Goal: Task Accomplishment & Management: Manage account settings

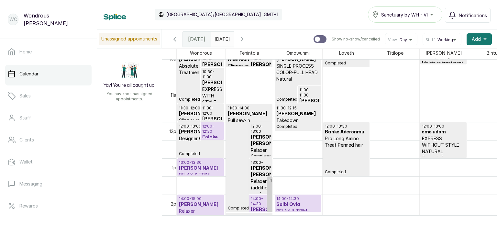
scroll to position [374, 0]
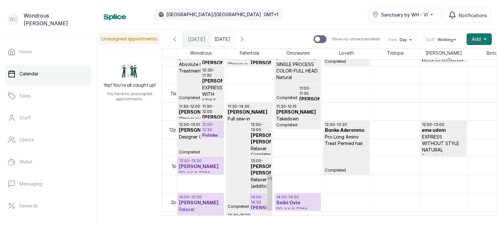
click at [214, 126] on p "12:00 - 12:30" at bounding box center [212, 127] width 20 height 10
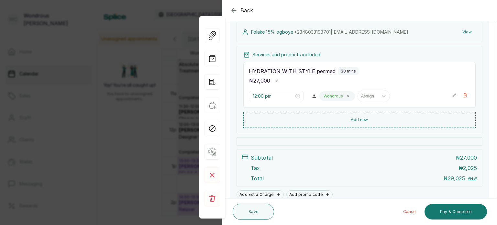
scroll to position [72, 0]
click at [218, 197] on rect at bounding box center [212, 199] width 16 height 16
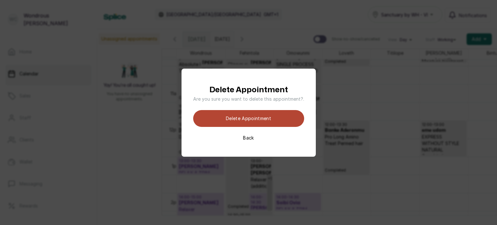
click at [250, 119] on button "Delete appointment" at bounding box center [248, 118] width 111 height 17
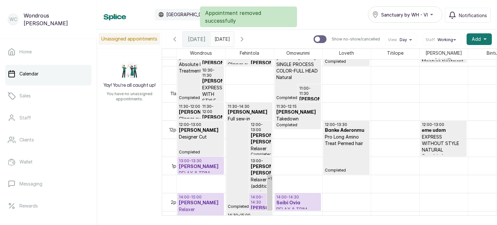
click at [213, 128] on h3 "[PERSON_NAME]" at bounding box center [200, 130] width 43 height 6
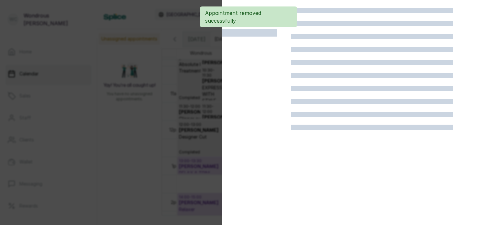
click at [177, 135] on div at bounding box center [248, 112] width 497 height 225
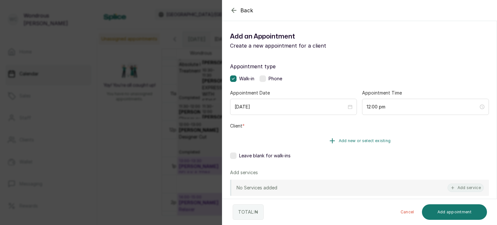
click at [309, 145] on button "Add new or select existing" at bounding box center [359, 141] width 259 height 18
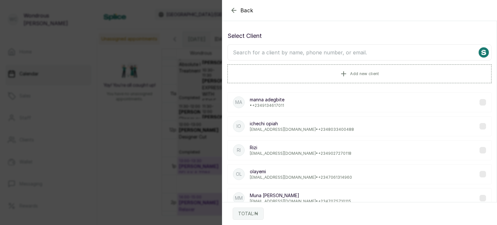
click at [324, 54] on input "text" at bounding box center [359, 52] width 264 height 16
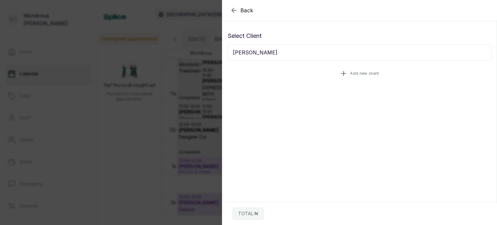
type input "[PERSON_NAME]"
click at [302, 66] on button "Add new client" at bounding box center [359, 73] width 264 height 18
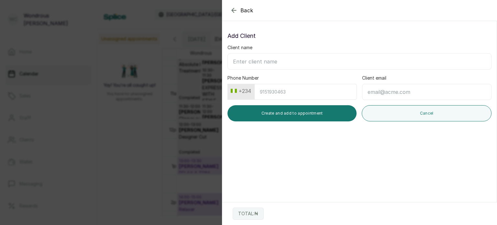
click at [234, 10] on icon "button" at bounding box center [234, 10] width 8 height 8
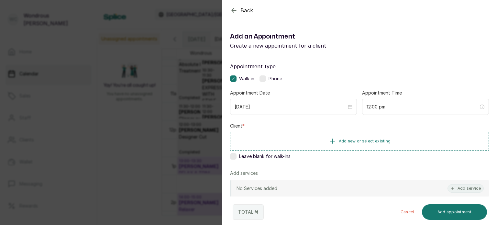
drag, startPoint x: 325, startPoint y: 149, endPoint x: 315, endPoint y: 135, distance: 17.7
click at [315, 135] on button "Add new or select existing" at bounding box center [359, 141] width 259 height 19
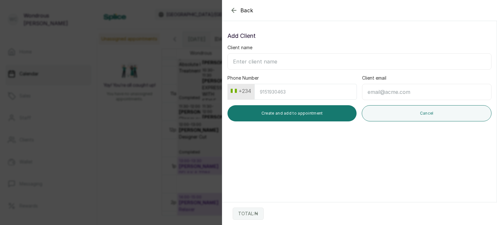
click at [315, 135] on section "Back Add Appointment Add Client Client name Phone Number +234 Client email Crea…" at bounding box center [359, 112] width 275 height 225
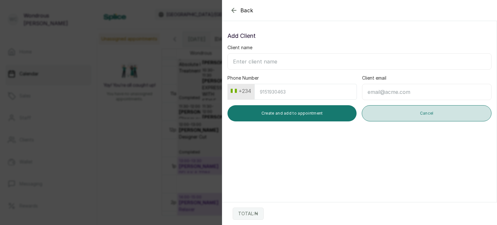
click at [383, 111] on button "Cancel" at bounding box center [427, 113] width 130 height 16
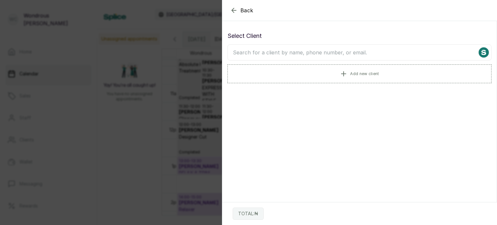
click at [312, 50] on input "text" at bounding box center [359, 52] width 264 height 16
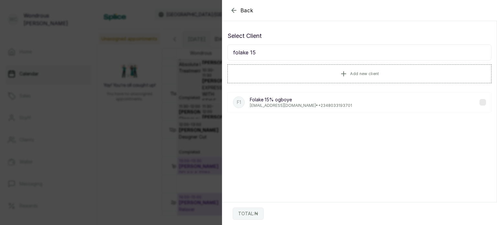
type input "folake 15"
click at [313, 104] on p "[EMAIL_ADDRESS][DOMAIN_NAME] • [PHONE_NUMBER]" at bounding box center [301, 105] width 102 height 5
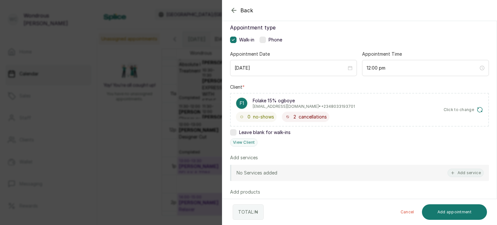
scroll to position [39, 0]
click at [454, 171] on button "Add service" at bounding box center [465, 172] width 36 height 8
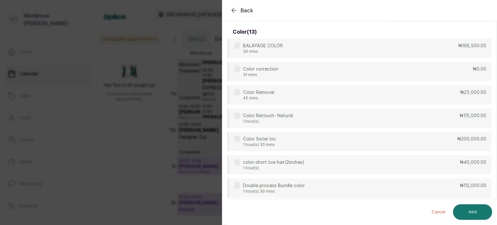
scroll to position [0, 0]
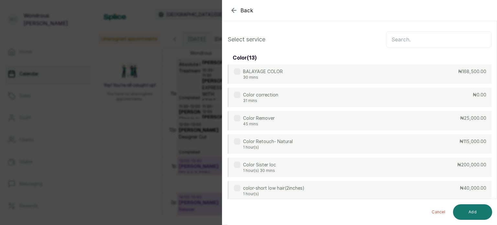
click at [405, 34] on input "text" at bounding box center [438, 39] width 105 height 16
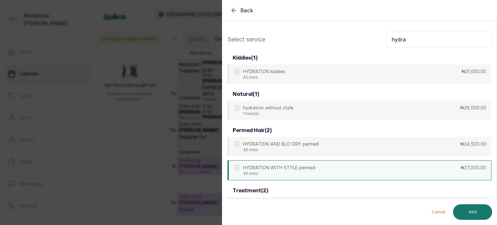
type input "hydra"
click at [332, 165] on div "HYDRATION WITH STYLE permed 30 mins ₦27,000.00" at bounding box center [359, 170] width 264 height 20
click at [472, 210] on button "Add" at bounding box center [472, 212] width 39 height 16
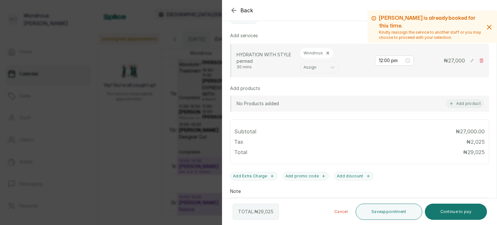
scroll to position [204, 0]
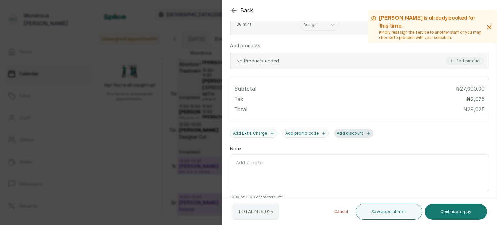
click at [343, 131] on button "Add discount" at bounding box center [353, 133] width 39 height 8
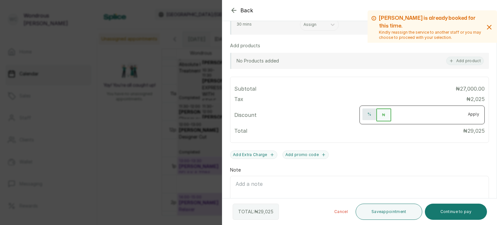
click at [363, 112] on button "%" at bounding box center [369, 114] width 14 height 12
click at [396, 114] on input "number" at bounding box center [426, 113] width 71 height 10
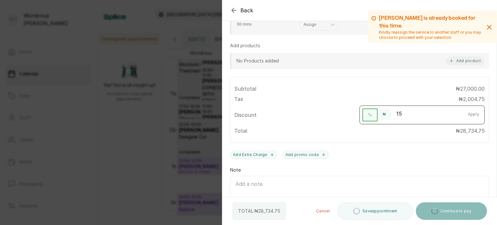
type input "15"
click at [469, 112] on button "Apply" at bounding box center [474, 114] width 22 height 12
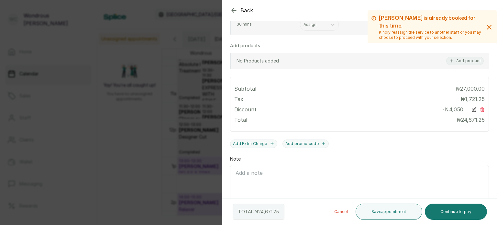
scroll to position [222, 0]
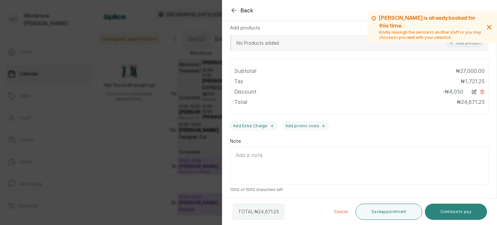
click at [454, 209] on button "Continue to pay" at bounding box center [456, 211] width 62 height 16
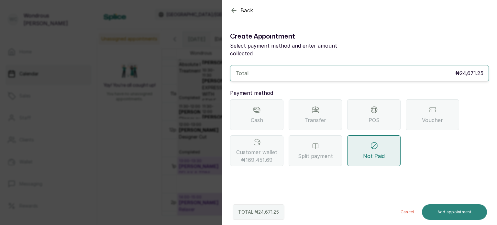
scroll to position [0, 0]
click at [247, 148] on span "Customer wallet ₦169,451.69" at bounding box center [256, 156] width 41 height 16
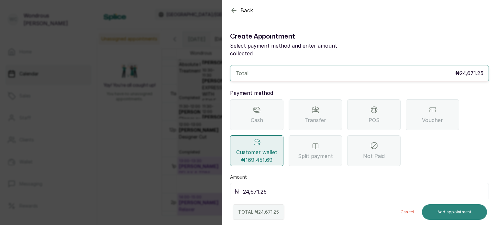
click at [441, 213] on button "Add appointment" at bounding box center [454, 212] width 65 height 16
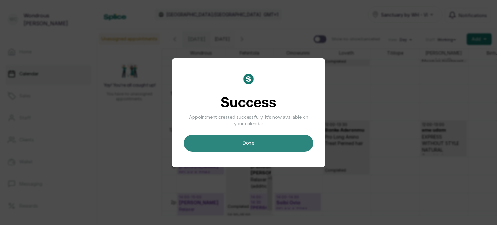
click at [288, 146] on button "done" at bounding box center [248, 143] width 129 height 17
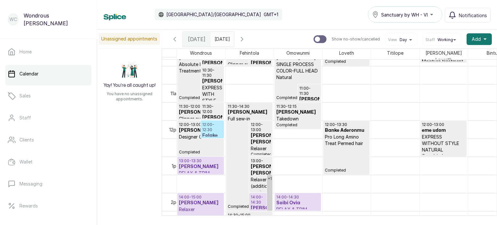
click at [212, 122] on p "12:00 - 12:30" at bounding box center [212, 127] width 20 height 10
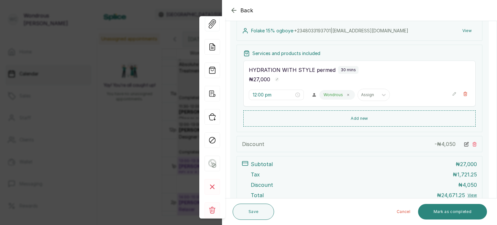
scroll to position [125, 0]
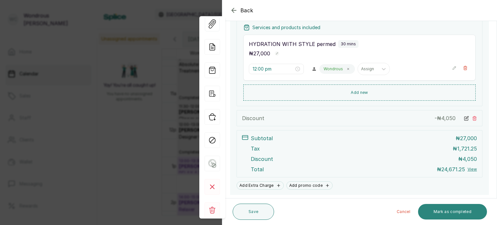
click at [457, 211] on button "Mark as completed" at bounding box center [452, 212] width 69 height 16
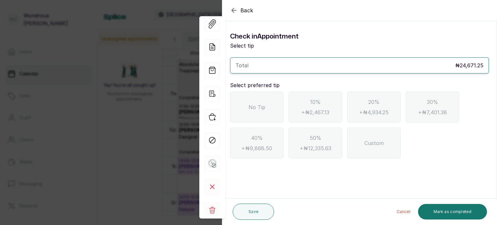
click at [265, 105] on div "No Tip" at bounding box center [256, 107] width 53 height 31
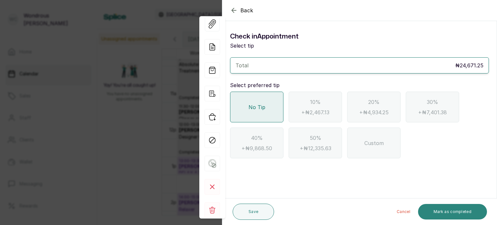
click at [439, 212] on button "Mark as completed" at bounding box center [452, 212] width 69 height 16
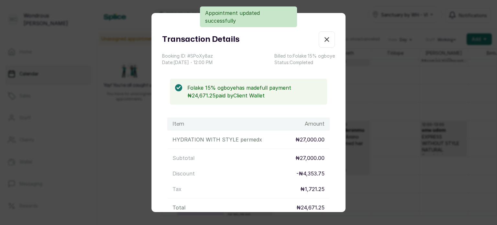
scroll to position [70, 0]
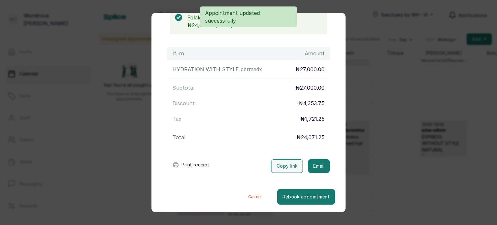
click at [200, 164] on button "Print receipt" at bounding box center [191, 164] width 48 height 13
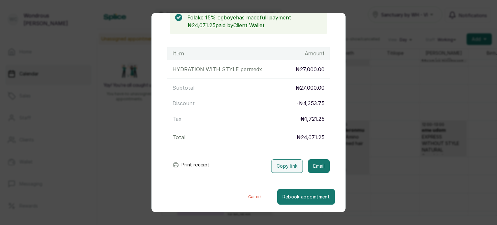
click at [195, 164] on button "Print receipt" at bounding box center [191, 164] width 48 height 13
click at [383, 158] on div "Transaction Details Booking ID: # SPoXy8az Date: [DATE] ・ 12:00 PM Billed to: F…" at bounding box center [248, 112] width 497 height 225
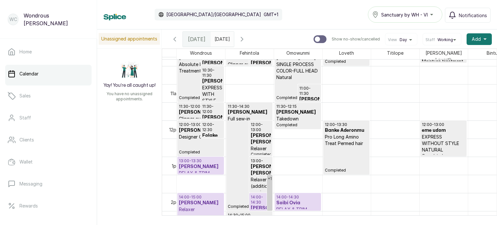
click at [211, 127] on p "12:00 - 12:30" at bounding box center [212, 127] width 20 height 10
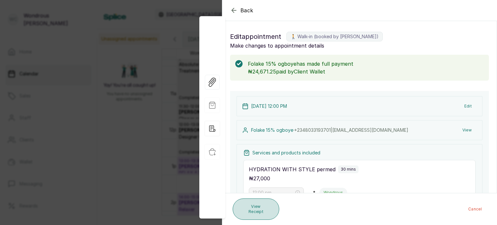
click at [267, 215] on button "View Receipt" at bounding box center [256, 208] width 47 height 21
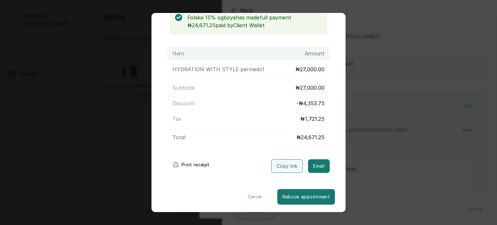
click at [198, 162] on button "Print receipt" at bounding box center [191, 164] width 48 height 13
click at [414, 137] on div "Transaction Details Booking ID: # SPoXy8az Date: [DATE] ・ 12:00 PM Billed to: F…" at bounding box center [248, 112] width 497 height 225
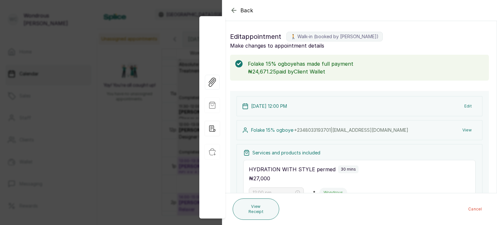
click at [463, 129] on button "View" at bounding box center [467, 130] width 20 height 12
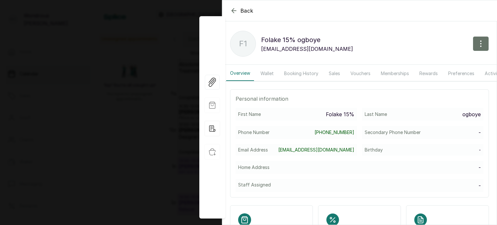
click at [270, 71] on button "Wallet" at bounding box center [266, 73] width 21 height 15
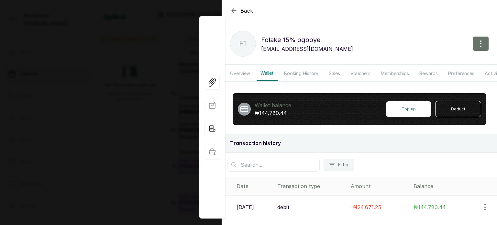
click at [77, 108] on div "Back Folake 15% ogboye F1 Folake 15% ogboye [EMAIL_ADDRESS][DOMAIN_NAME] Overvi…" at bounding box center [248, 112] width 497 height 225
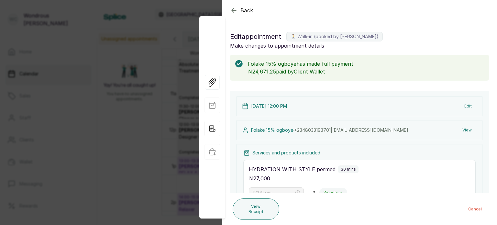
click at [122, 116] on div "Back Appointment Details Edit appointment 🚶 Walk-in (booked by [PERSON_NAME]) M…" at bounding box center [248, 112] width 497 height 225
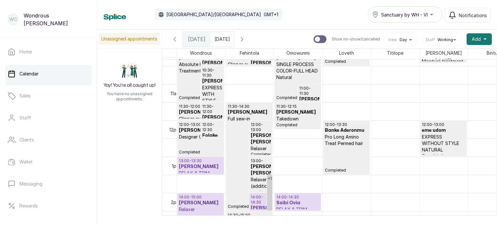
click at [202, 163] on h3 "[PERSON_NAME]" at bounding box center [200, 166] width 43 height 6
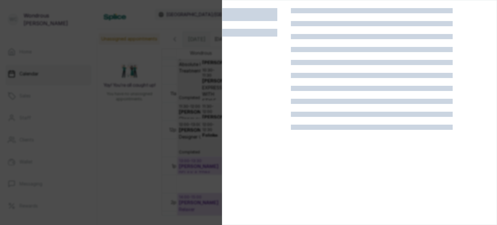
scroll to position [16, 0]
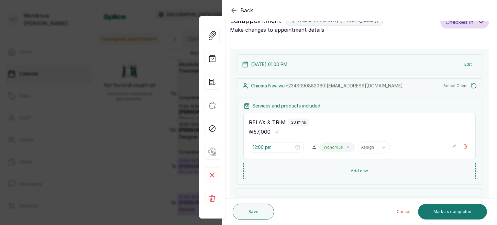
type input "1:00 pm"
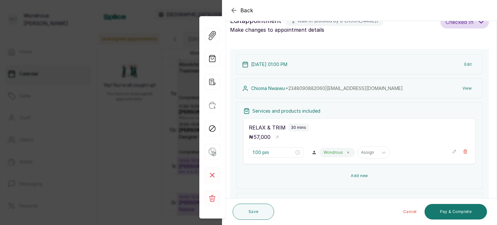
click at [356, 168] on button "Add new" at bounding box center [359, 176] width 232 height 16
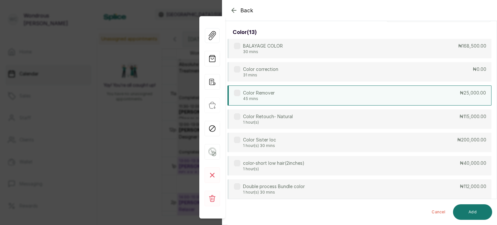
scroll to position [0, 0]
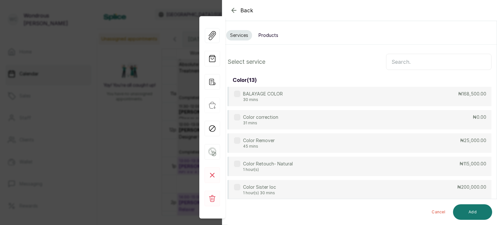
click at [393, 59] on input "text" at bounding box center [438, 62] width 105 height 16
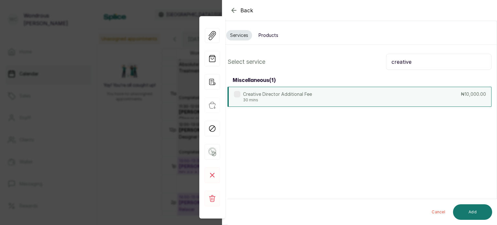
type input "creative"
click at [314, 95] on div "Creative Director Additional Fee 30 mins ₦10,000.00" at bounding box center [359, 97] width 264 height 20
click at [476, 214] on button "Add" at bounding box center [472, 212] width 39 height 16
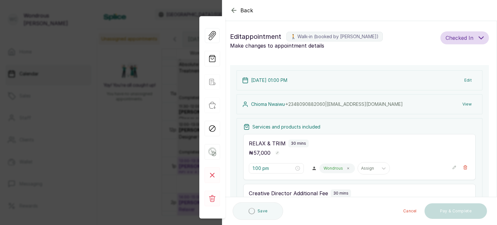
type input "1:30 pm"
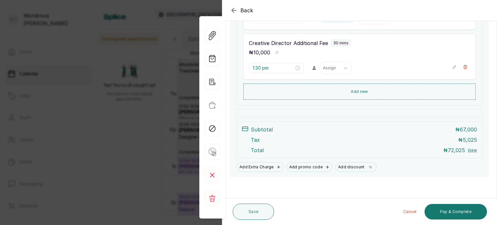
scroll to position [150, 0]
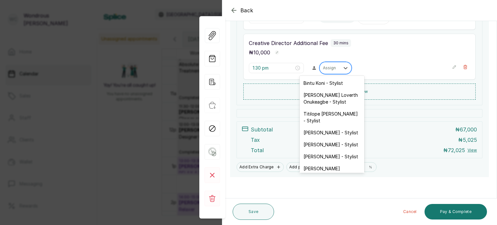
click at [330, 64] on div "Assign" at bounding box center [330, 68] width 20 height 8
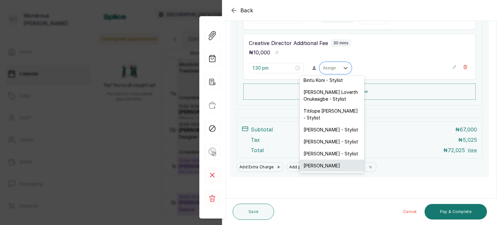
click at [332, 161] on div "[PERSON_NAME]" at bounding box center [332, 165] width 65 height 12
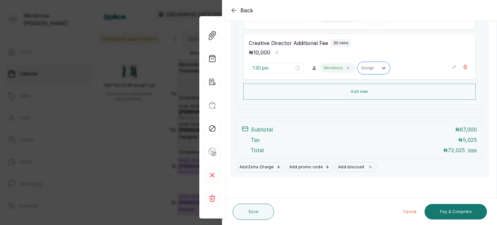
scroll to position [150, 0]
click at [448, 218] on button "Pay & Complete" at bounding box center [455, 212] width 62 height 16
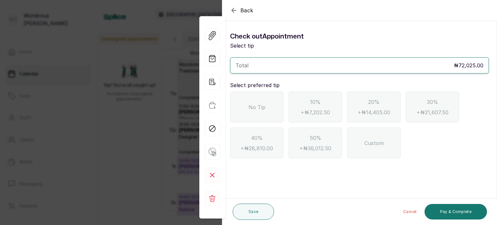
click at [254, 114] on div "No Tip" at bounding box center [256, 107] width 53 height 31
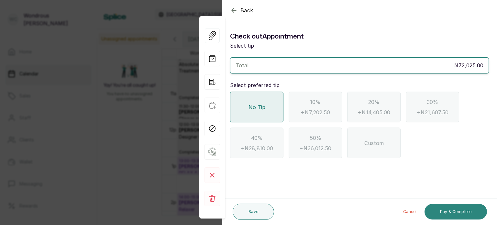
click at [456, 213] on button "Pay & Complete" at bounding box center [455, 212] width 62 height 16
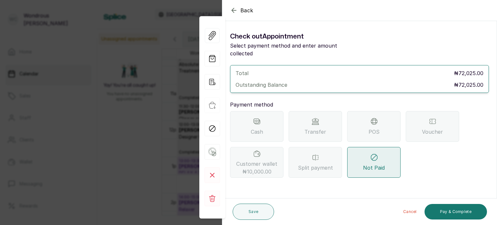
click at [369, 128] on span "POS" at bounding box center [373, 132] width 11 height 8
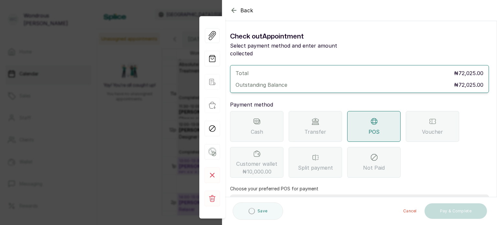
scroll to position [66, 0]
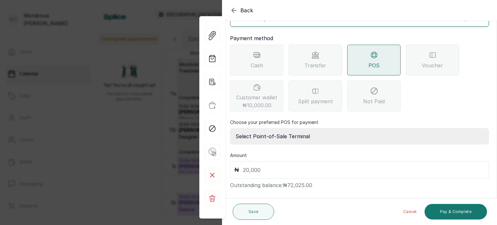
click at [287, 128] on select "Select Point-of-Sale Terminal s by wh enterprise Guaranty Trust Bank Union Bank…" at bounding box center [359, 136] width 259 height 16
select select "aceeee34-48ab-4a8a-8369-545a8d520b0b"
click at [230, 128] on select "Select Point-of-Sale Terminal s by wh enterprise Guaranty Trust Bank Union Bank…" at bounding box center [359, 136] width 259 height 16
click at [269, 165] on input "text" at bounding box center [364, 169] width 242 height 9
type input "7"
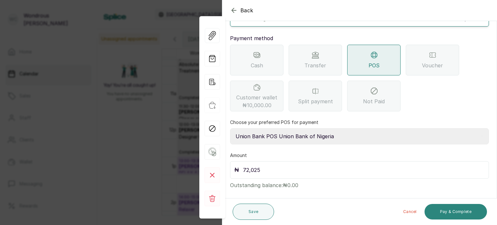
type input "72,025"
click at [449, 211] on button "Pay & Complete" at bounding box center [455, 212] width 62 height 16
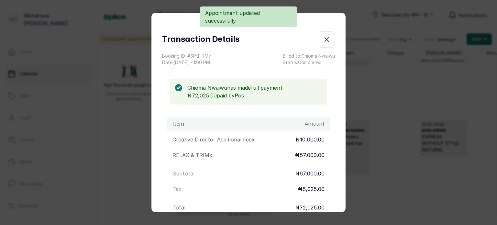
scroll to position [70, 0]
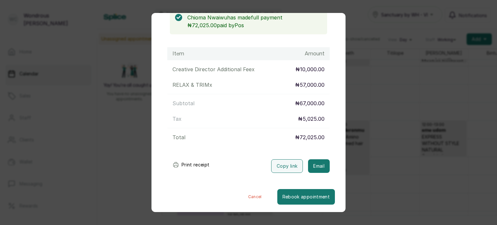
click at [194, 162] on button "Print receipt" at bounding box center [191, 164] width 48 height 13
click at [245, 193] on button "Cancel" at bounding box center [255, 197] width 45 height 16
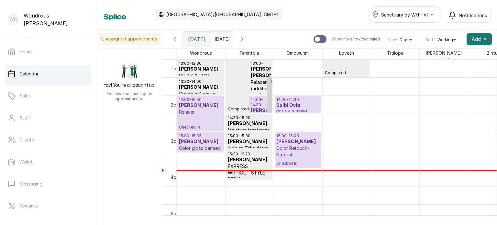
scroll to position [472, 0]
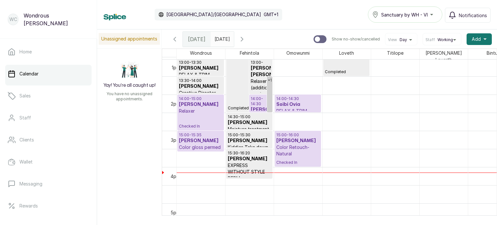
click at [199, 119] on div "14:00 - 15:00 [PERSON_NAME] Relaxer Checked In" at bounding box center [200, 112] width 43 height 33
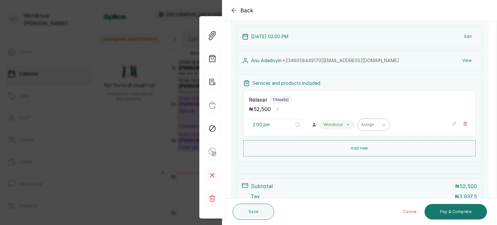
scroll to position [44, 0]
click at [360, 142] on button "Add new" at bounding box center [359, 148] width 232 height 16
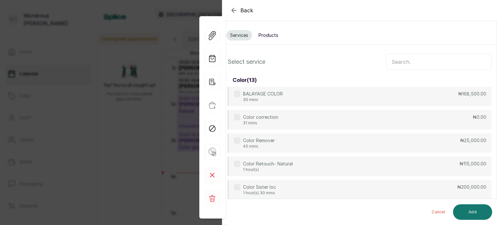
click at [396, 60] on input "text" at bounding box center [438, 62] width 105 height 16
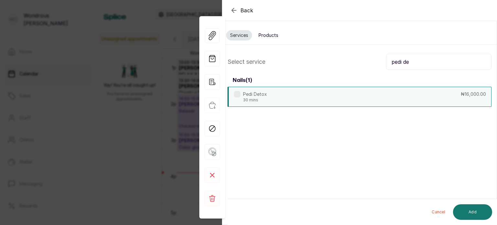
type input "pedi de"
click at [323, 94] on div "Pedi Detox 30 mins ₦16,000.00" at bounding box center [359, 97] width 264 height 20
click at [470, 212] on button "Add" at bounding box center [472, 212] width 39 height 16
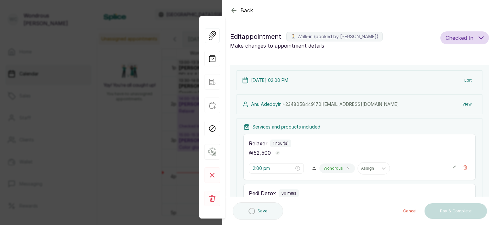
type input "3:00 pm"
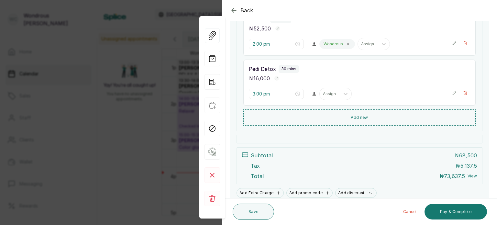
scroll to position [125, 0]
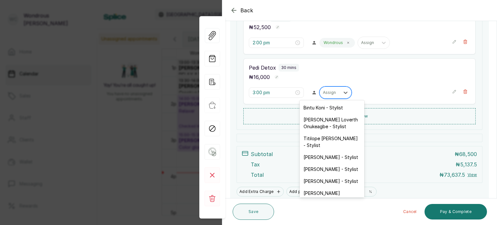
click at [327, 91] on div at bounding box center [330, 93] width 14 height 6
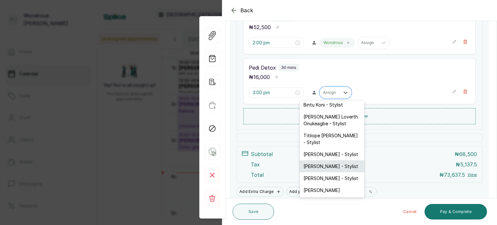
scroll to position [9, 0]
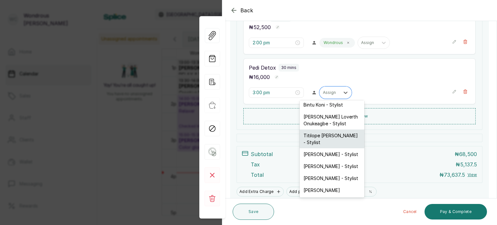
click at [330, 131] on div "Titilope [PERSON_NAME] - Stylist" at bounding box center [332, 138] width 65 height 19
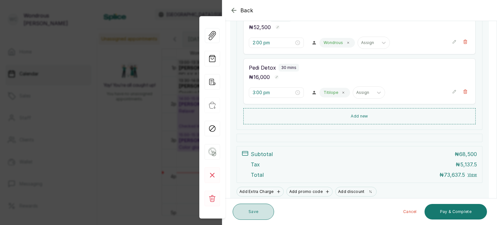
click at [252, 214] on button "Save" at bounding box center [253, 211] width 41 height 16
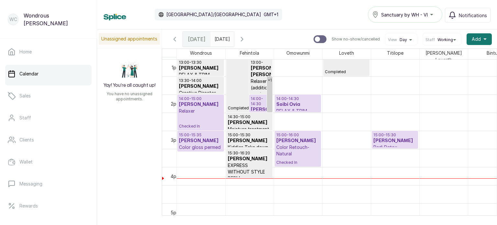
click at [291, 97] on p "14:00 - 14:30" at bounding box center [297, 98] width 43 height 5
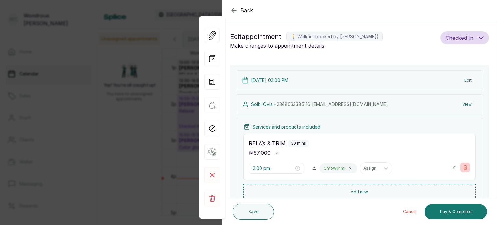
click at [463, 166] on icon "button" at bounding box center [465, 167] width 4 height 4
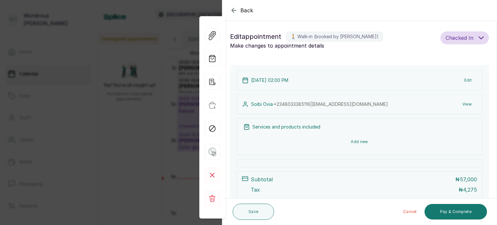
click at [359, 138] on button "Add new" at bounding box center [359, 142] width 232 height 16
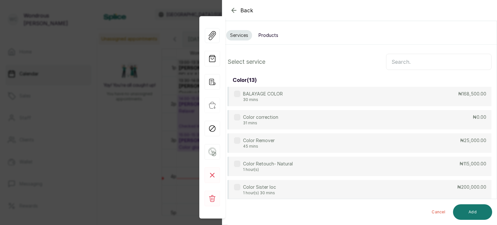
click at [397, 60] on input "text" at bounding box center [438, 62] width 105 height 16
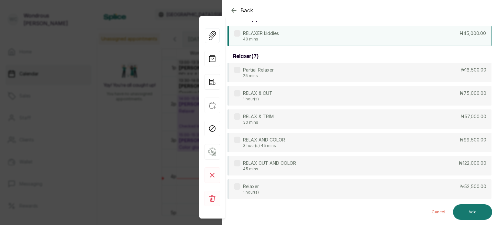
scroll to position [98, 0]
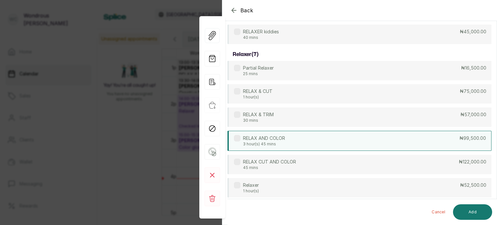
click at [282, 148] on div "RELAX AND COLOR 3 hour(s) 45 mins ₦99,500.00" at bounding box center [359, 141] width 264 height 20
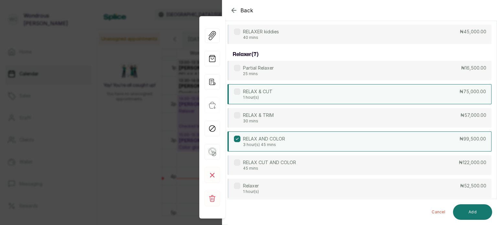
scroll to position [0, 0]
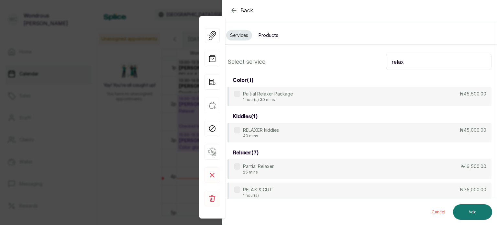
click at [408, 67] on input "relax" at bounding box center [438, 62] width 105 height 16
type input "r"
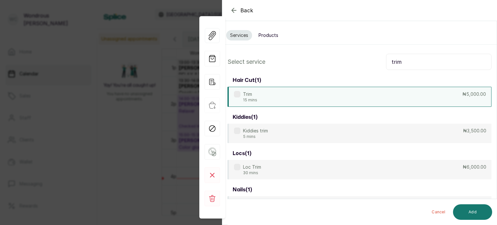
type input "trim"
click at [317, 92] on div "Trim 15 mins ₦5,000.00" at bounding box center [359, 97] width 264 height 20
click at [479, 212] on button "Add" at bounding box center [472, 212] width 39 height 16
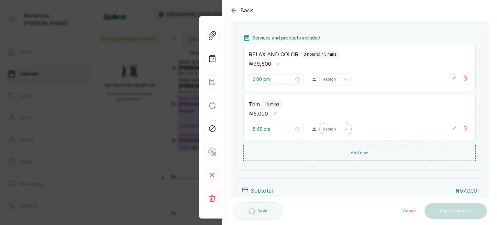
scroll to position [85, 0]
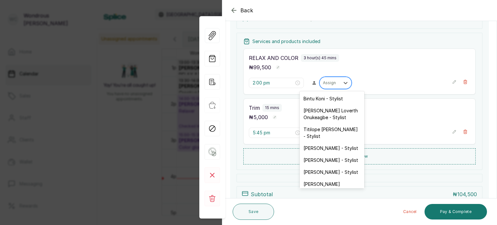
click at [326, 79] on div "Assign" at bounding box center [330, 83] width 20 height 8
click at [329, 154] on div "[PERSON_NAME] - Stylist" at bounding box center [332, 160] width 65 height 12
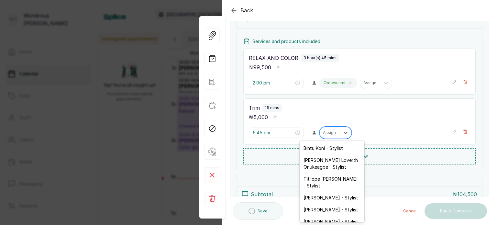
click at [323, 133] on div at bounding box center [330, 133] width 14 height 6
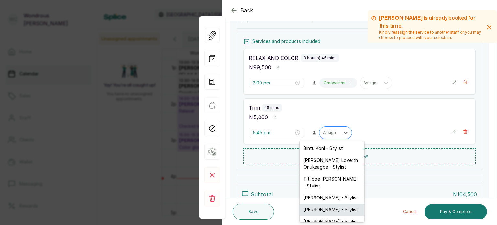
click at [325, 205] on div "[PERSON_NAME] - Stylist" at bounding box center [332, 209] width 65 height 12
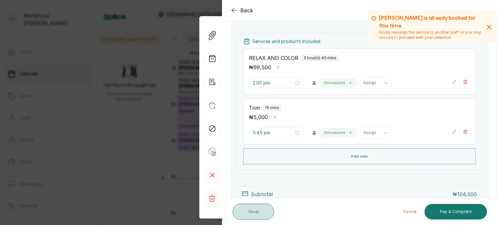
click at [252, 209] on button "Save" at bounding box center [253, 211] width 41 height 16
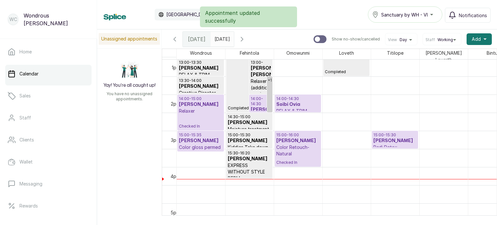
click at [302, 97] on p "14:00 - 14:30" at bounding box center [297, 98] width 43 height 5
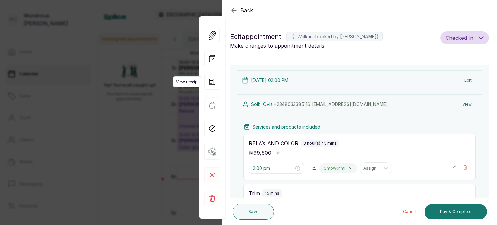
click at [211, 81] on icon "button" at bounding box center [212, 82] width 16 height 16
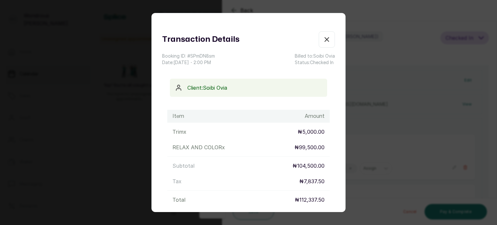
scroll to position [62, 0]
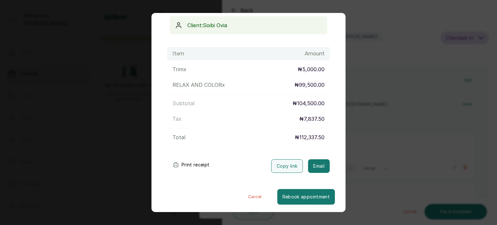
click at [195, 164] on button "Print receipt" at bounding box center [191, 164] width 48 height 13
click at [242, 195] on button "Cancel" at bounding box center [255, 197] width 45 height 16
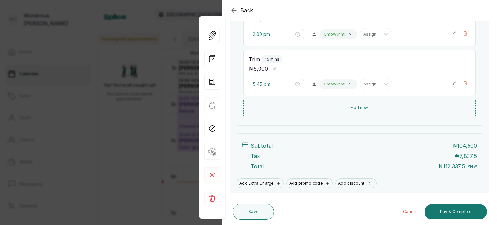
scroll to position [142, 0]
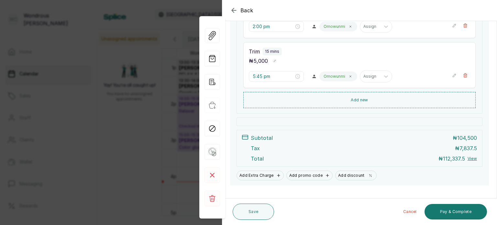
click at [454, 202] on div "Cancel Pay & Complete" at bounding box center [382, 211] width 210 height 21
click at [457, 209] on button "Pay & Complete" at bounding box center [455, 212] width 62 height 16
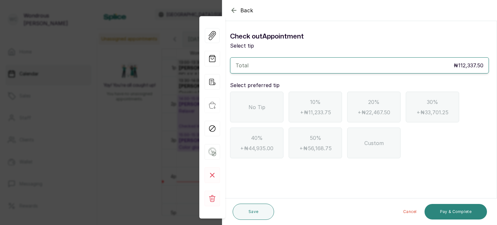
scroll to position [0, 0]
click at [257, 101] on div "No Tip" at bounding box center [256, 107] width 53 height 31
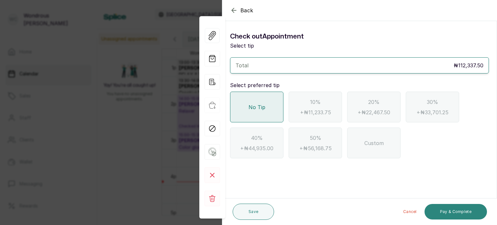
click at [454, 209] on button "Pay & Complete" at bounding box center [455, 212] width 62 height 16
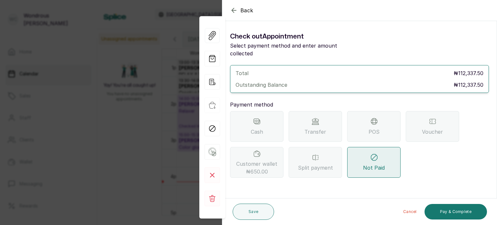
click at [375, 118] on icon at bounding box center [373, 120] width 3 height 5
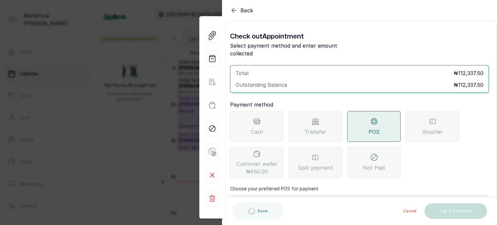
scroll to position [66, 0]
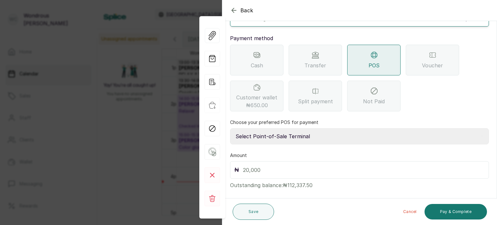
click at [283, 130] on select "Select Point-of-Sale Terminal s by wh enterprise Guaranty Trust Bank Union Bank…" at bounding box center [359, 136] width 259 height 16
select select "aceeee34-48ab-4a8a-8369-545a8d520b0b"
click at [230, 128] on select "Select Point-of-Sale Terminal s by wh enterprise Guaranty Trust Bank Union Bank…" at bounding box center [359, 136] width 259 height 16
click at [273, 165] on input "text" at bounding box center [364, 169] width 242 height 9
type input "112,337.5"
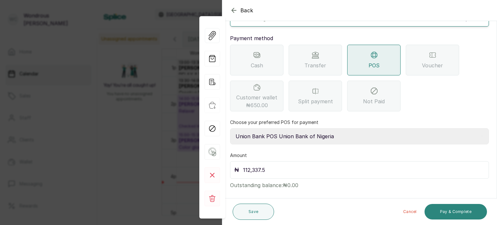
click at [451, 206] on button "Pay & Complete" at bounding box center [455, 212] width 62 height 16
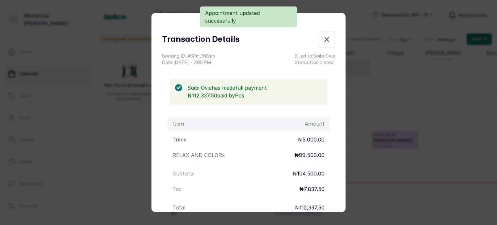
click at [430, 158] on div "Transaction Details Booking ID: # SPmDN8sm Date: [DATE] ・ 2:00 PM Billed to: So…" at bounding box center [248, 112] width 497 height 225
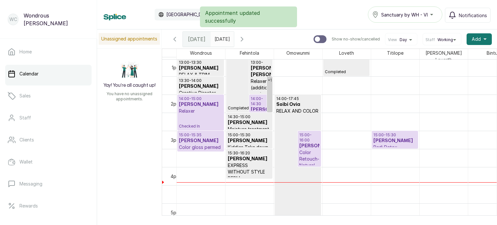
click at [256, 99] on p "14:00 - 14:30" at bounding box center [261, 101] width 20 height 10
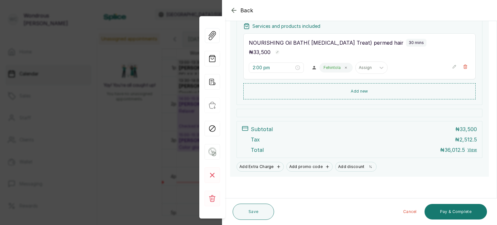
scroll to position [101, 0]
click at [208, 82] on icon "button" at bounding box center [212, 82] width 16 height 16
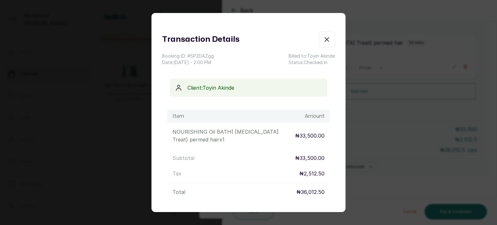
scroll to position [55, 0]
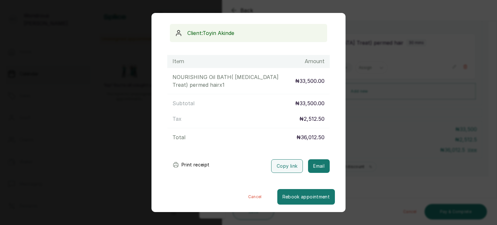
click at [191, 161] on button "Print receipt" at bounding box center [191, 164] width 48 height 13
click at [371, 156] on div "Transaction Details Booking ID: # SP2DAZgg Date: [DATE] ・ 2:00 PM Billed to: [P…" at bounding box center [248, 112] width 497 height 225
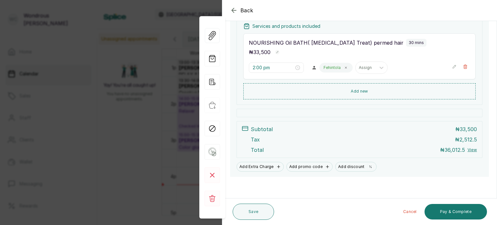
scroll to position [101, 0]
click at [448, 208] on button "Pay & Complete" at bounding box center [455, 212] width 62 height 16
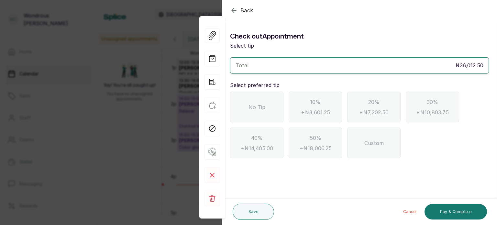
click at [269, 112] on div "No Tip" at bounding box center [256, 107] width 53 height 31
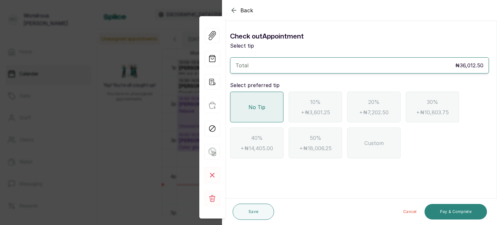
click at [436, 207] on button "Pay & Complete" at bounding box center [455, 212] width 62 height 16
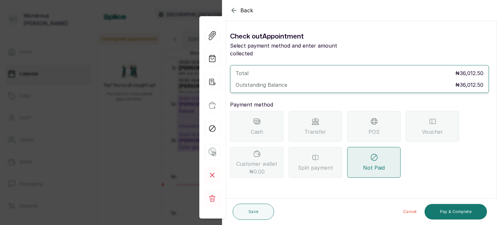
click at [370, 128] on span "POS" at bounding box center [373, 132] width 11 height 8
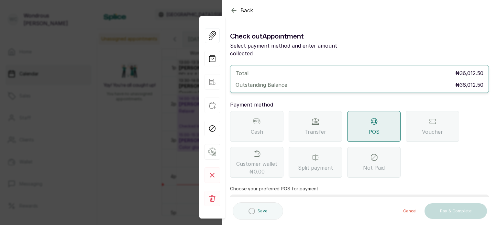
scroll to position [66, 0]
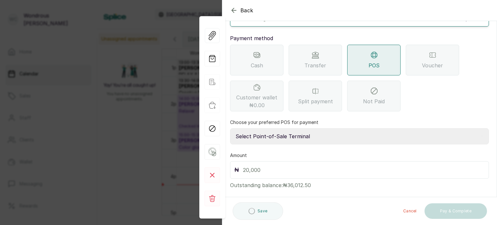
click at [311, 129] on select "Select Point-of-Sale Terminal s by wh enterprise Guaranty Trust Bank Union Bank…" at bounding box center [359, 136] width 259 height 16
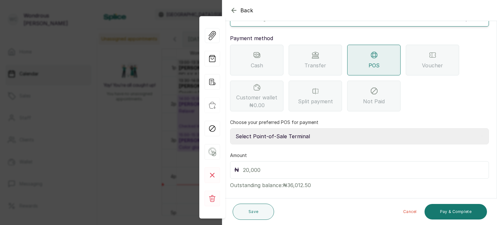
select select "aceeee34-48ab-4a8a-8369-545a8d520b0b"
click at [230, 128] on select "Select Point-of-Sale Terminal s by wh enterprise Guaranty Trust Bank Union Bank…" at bounding box center [359, 136] width 259 height 16
click at [292, 165] on input "text" at bounding box center [364, 169] width 242 height 9
click at [444, 212] on button "Pay & Complete" at bounding box center [455, 212] width 62 height 16
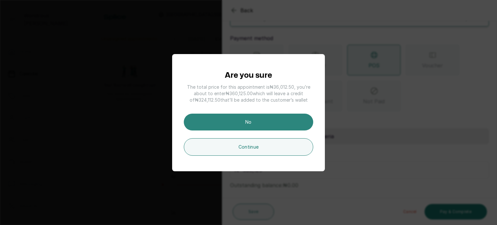
click at [292, 114] on button "No" at bounding box center [248, 122] width 129 height 17
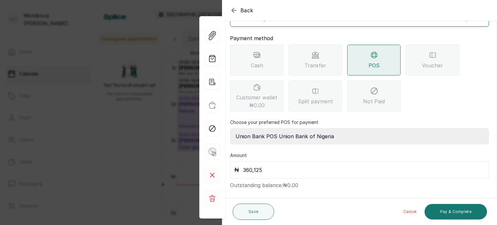
click at [250, 165] on input "360,125" at bounding box center [364, 169] width 242 height 9
click at [252, 165] on input "36,125" at bounding box center [364, 169] width 242 height 9
type input "36,012.5"
click at [447, 213] on button "Pay & Complete" at bounding box center [455, 212] width 62 height 16
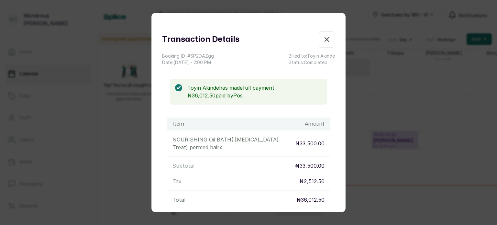
click at [419, 156] on div "Transaction Details Booking ID: # SP2DAZgg Date: [DATE] ・ 2:00 PM Billed to: [P…" at bounding box center [248, 112] width 497 height 225
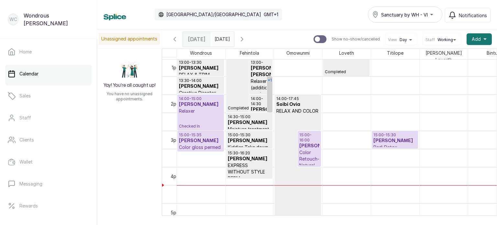
click at [271, 96] on link "+1" at bounding box center [269, 94] width 5 height 36
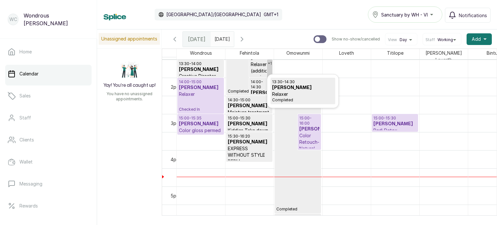
scroll to position [492, 0]
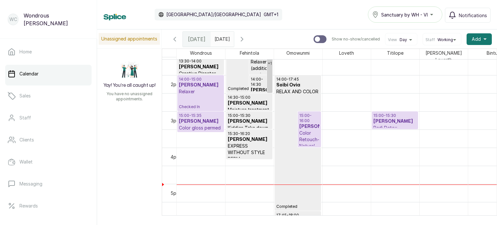
click at [199, 118] on h3 "[PERSON_NAME]" at bounding box center [200, 121] width 43 height 6
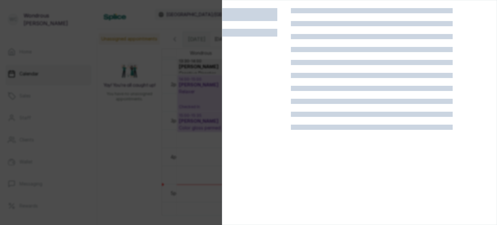
scroll to position [16, 0]
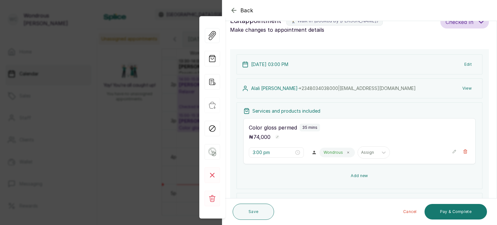
click at [338, 168] on button "Add new" at bounding box center [359, 176] width 232 height 16
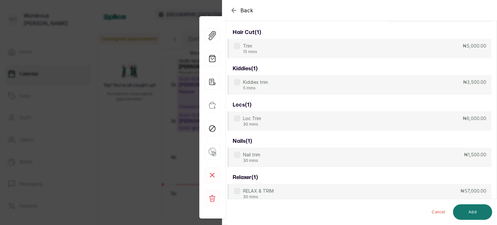
scroll to position [0, 0]
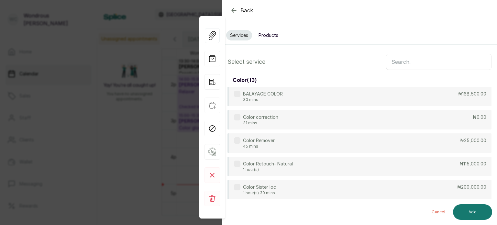
click at [398, 62] on input "text" at bounding box center [438, 62] width 105 height 16
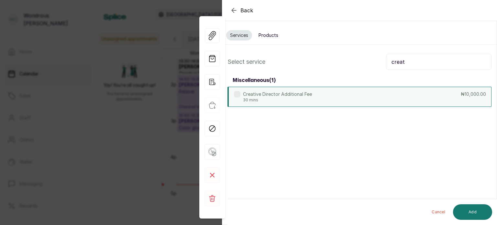
type input "creat"
click at [285, 100] on p "30 mins" at bounding box center [277, 99] width 69 height 5
click at [475, 214] on button "Add" at bounding box center [472, 212] width 39 height 16
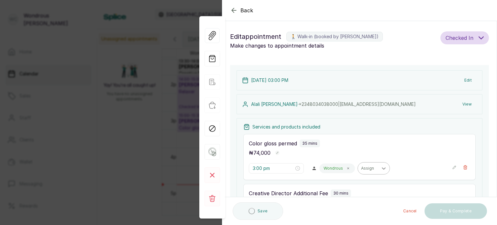
type input "3:35 pm"
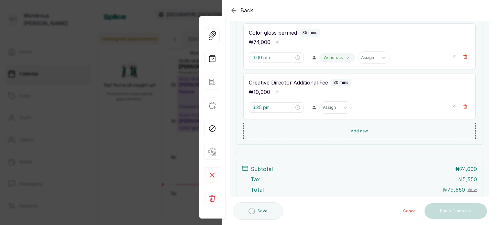
scroll to position [113, 0]
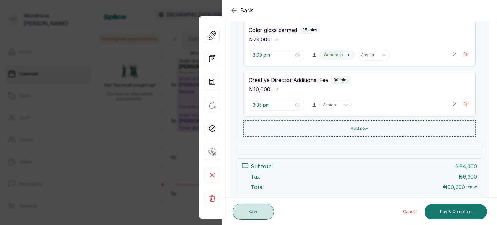
click at [260, 210] on button "Save" at bounding box center [253, 211] width 41 height 16
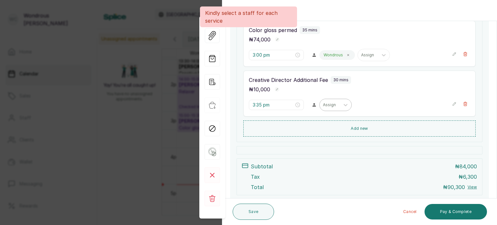
click at [334, 104] on div "Assign" at bounding box center [330, 105] width 20 height 8
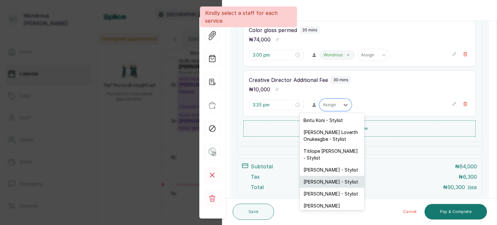
scroll to position [10, 0]
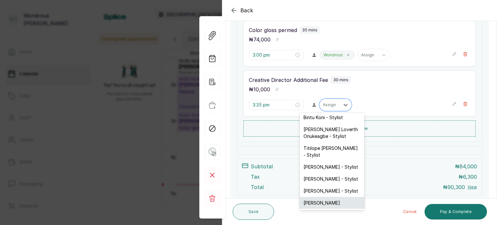
click at [322, 198] on div "[PERSON_NAME]" at bounding box center [332, 203] width 65 height 12
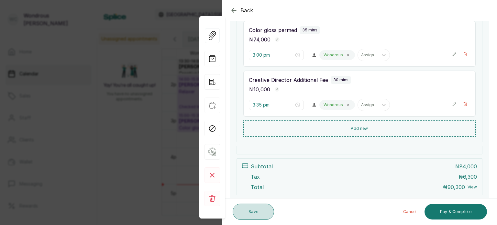
click at [260, 210] on button "Save" at bounding box center [253, 211] width 41 height 16
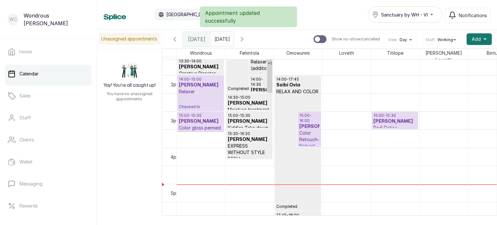
click at [201, 114] on p "15:00 - 15:35" at bounding box center [200, 115] width 43 height 5
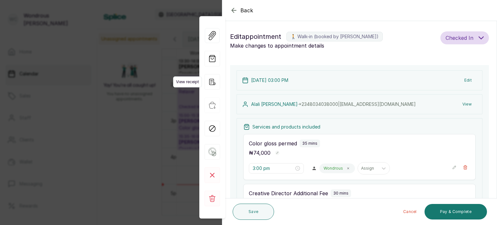
click at [212, 82] on icon "button" at bounding box center [212, 82] width 6 height 6
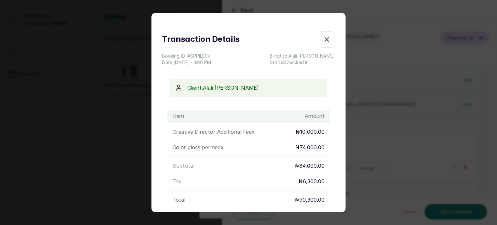
scroll to position [62, 0]
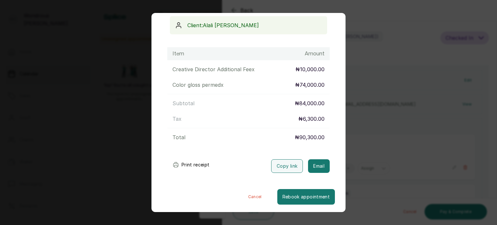
click at [181, 162] on button "Print receipt" at bounding box center [191, 164] width 48 height 13
click at [412, 129] on div "Transaction Details Booking ID: # SPPlLE0k Date: [DATE] ・ 3:00 PM Billed to: [P…" at bounding box center [248, 112] width 497 height 225
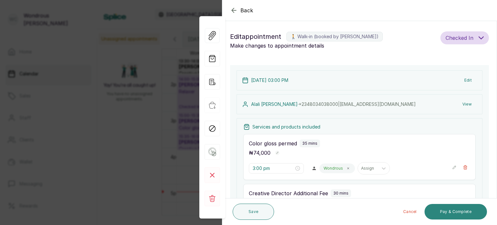
click at [442, 215] on button "Pay & Complete" at bounding box center [455, 212] width 62 height 16
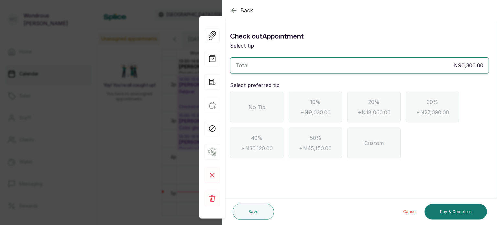
click at [275, 111] on div "No Tip" at bounding box center [256, 107] width 53 height 31
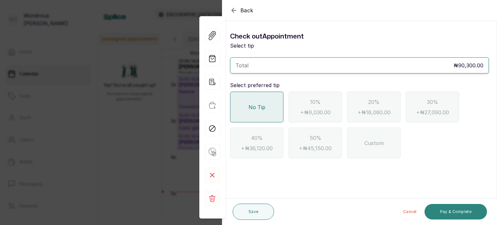
click at [441, 209] on button "Pay & Complete" at bounding box center [455, 212] width 62 height 16
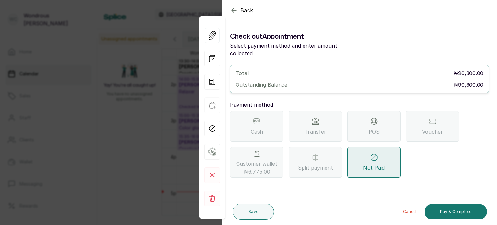
click at [379, 116] on div "POS" at bounding box center [373, 126] width 53 height 31
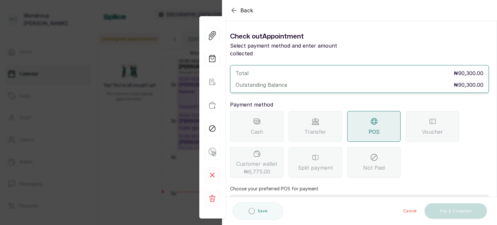
scroll to position [66, 0]
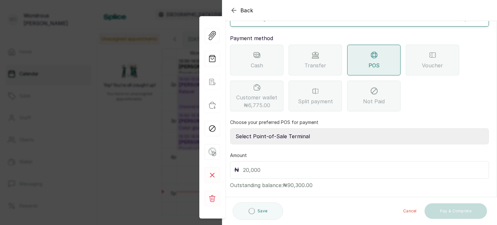
click at [286, 128] on select "Select Point-of-Sale Terminal s by wh enterprise Guaranty Trust Bank Union Bank…" at bounding box center [359, 136] width 259 height 16
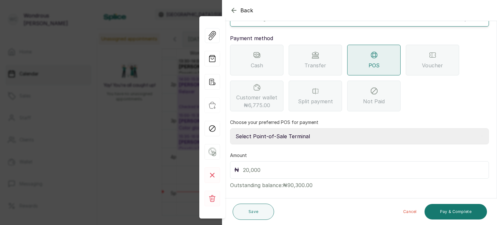
select select "aceeee34-48ab-4a8a-8369-545a8d520b0b"
click at [230, 128] on select "Select Point-of-Sale Terminal s by wh enterprise Guaranty Trust Bank Union Bank…" at bounding box center [359, 136] width 259 height 16
click at [276, 165] on input "text" at bounding box center [364, 169] width 242 height 9
type input "90,300"
click at [457, 207] on button "Pay & Complete" at bounding box center [455, 212] width 62 height 16
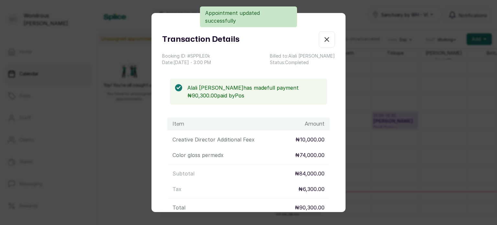
scroll to position [70, 0]
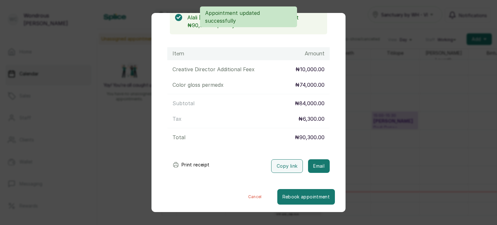
click at [194, 162] on button "Print receipt" at bounding box center [191, 164] width 48 height 13
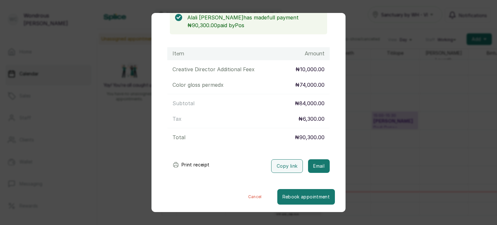
click at [390, 145] on div "Transaction Details Booking ID: # SPPlLE0k Date: [DATE] ・ 3:00 PM Billed to: [P…" at bounding box center [248, 112] width 497 height 225
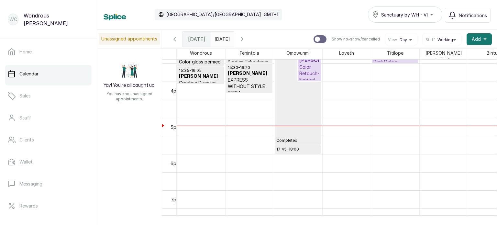
scroll to position [559, 0]
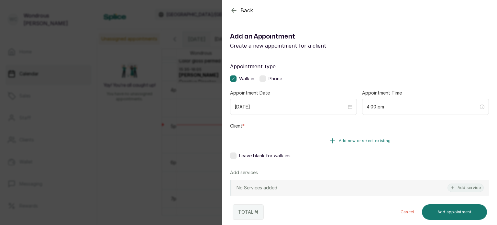
click at [311, 140] on button "Add new or select existing" at bounding box center [359, 141] width 259 height 18
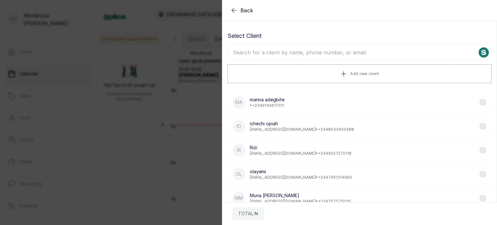
click at [286, 55] on input "text" at bounding box center [359, 52] width 264 height 16
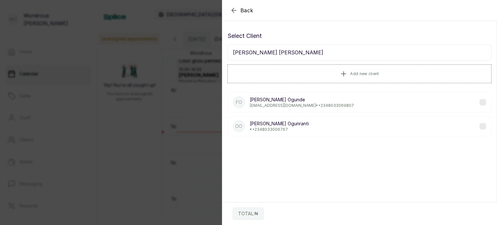
type input "[PERSON_NAME] [PERSON_NAME]"
click at [284, 99] on p "[PERSON_NAME] Ogunde" at bounding box center [302, 99] width 104 height 6
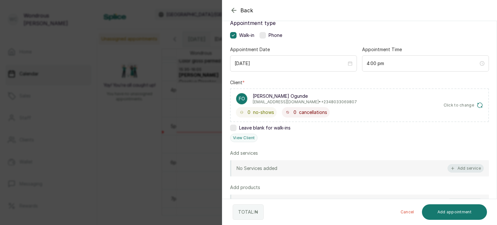
scroll to position [44, 0]
click at [461, 169] on button "Add service" at bounding box center [465, 168] width 36 height 8
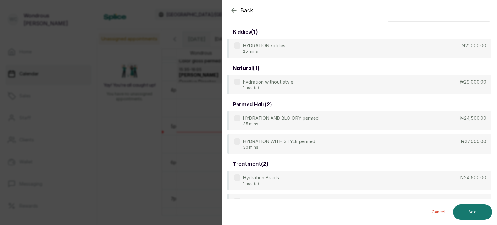
scroll to position [0, 0]
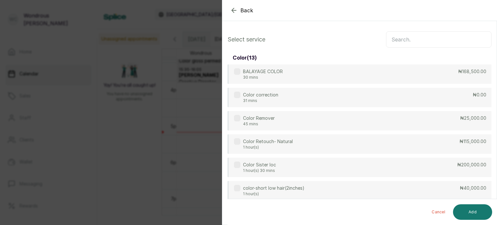
click at [406, 36] on input "text" at bounding box center [438, 39] width 105 height 16
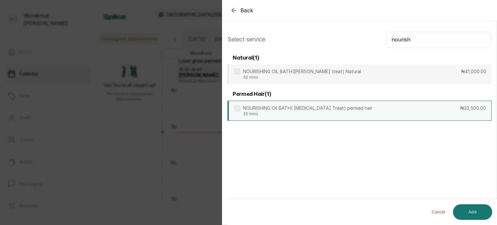
type input "nourish"
click at [300, 110] on p "NOURISHING Oil BATH( [MEDICAL_DATA] Treat) permed hair" at bounding box center [307, 108] width 129 height 6
click at [475, 215] on button "Add" at bounding box center [472, 212] width 39 height 16
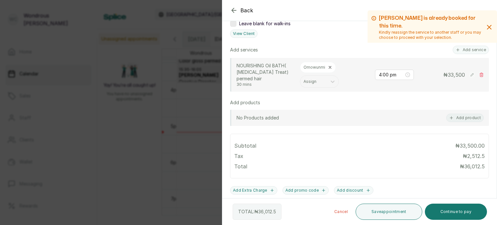
scroll to position [148, 0]
click at [383, 213] on button "Save appointment" at bounding box center [388, 211] width 67 height 16
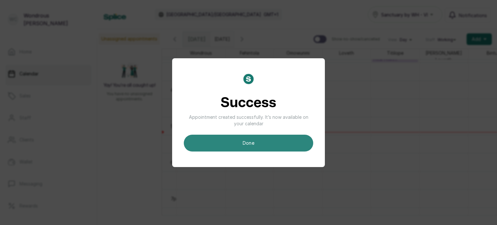
click at [266, 145] on button "done" at bounding box center [248, 143] width 129 height 17
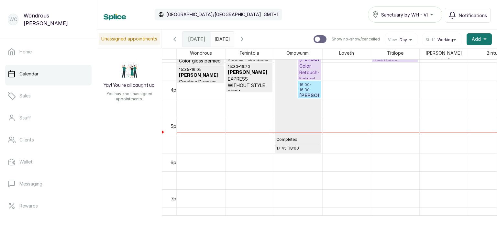
click at [307, 86] on p "16:00 - 16:30" at bounding box center [309, 87] width 20 height 10
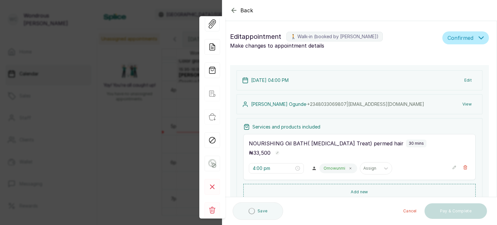
scroll to position [101, 0]
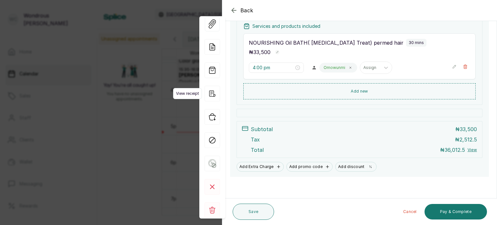
click at [208, 94] on icon "button" at bounding box center [212, 94] width 16 height 16
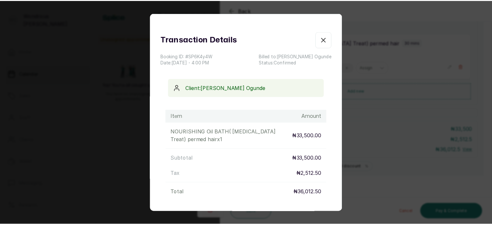
scroll to position [55, 0]
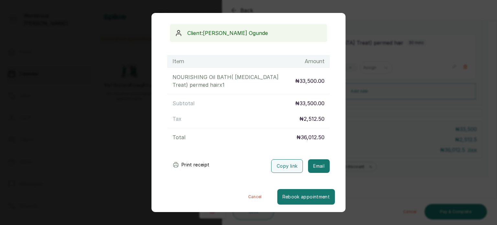
click at [186, 166] on button "Print receipt" at bounding box center [191, 164] width 48 height 13
click at [399, 142] on div "Transaction Details Booking ID: # SP6K4y4W Date: [DATE] ・ 4:00 PM Billed to: [P…" at bounding box center [248, 112] width 497 height 225
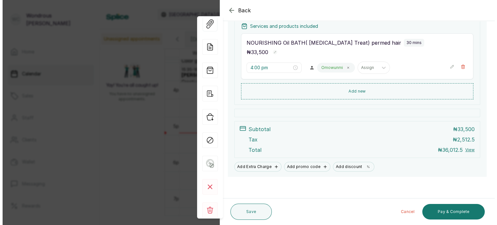
scroll to position [101, 0]
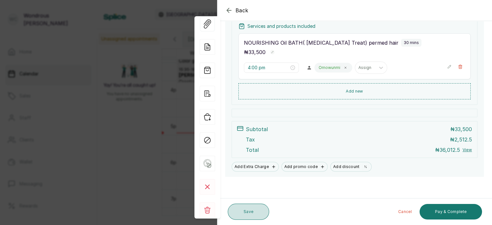
click at [248, 216] on button "Save" at bounding box center [248, 211] width 41 height 16
